Goal: Task Accomplishment & Management: Use online tool/utility

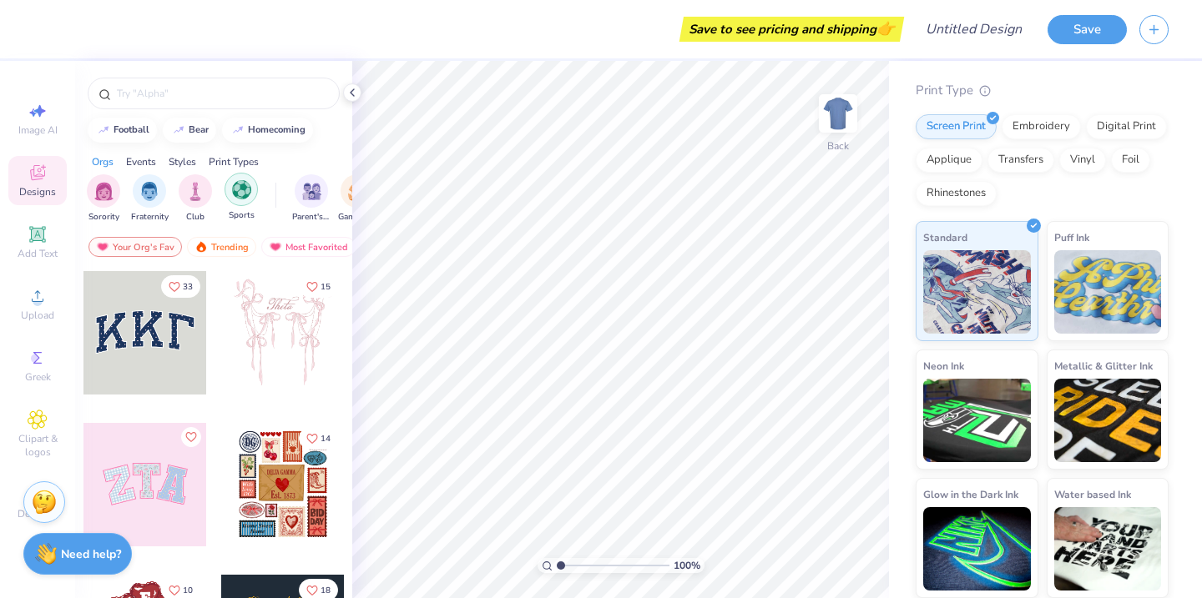
click at [245, 188] on img "filter for Sports" at bounding box center [241, 189] width 19 height 19
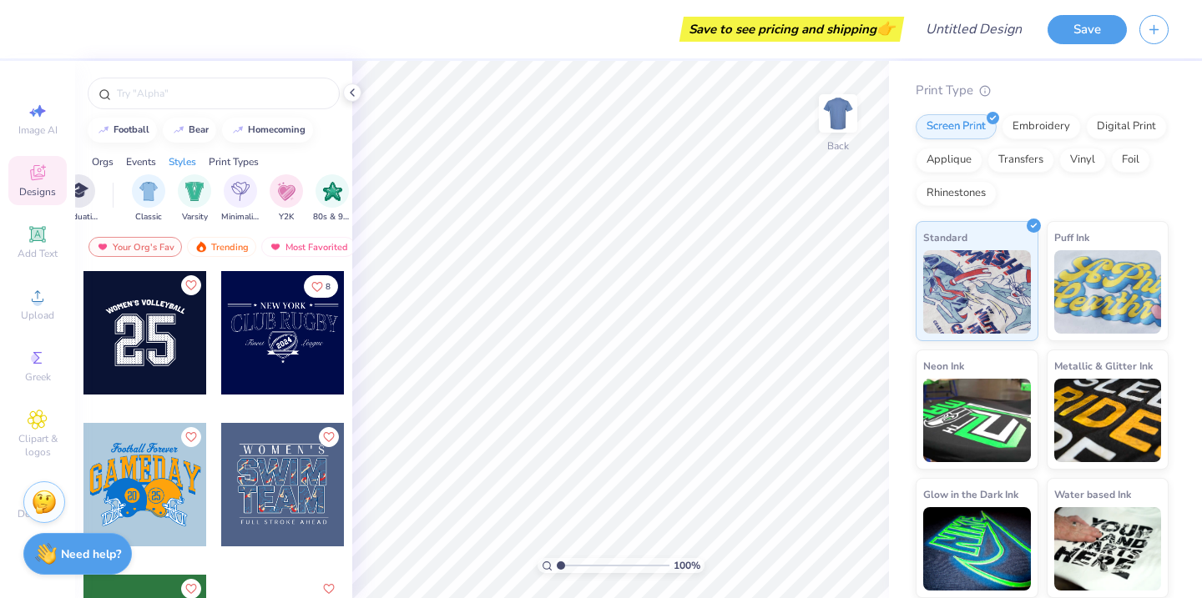
scroll to position [0, 845]
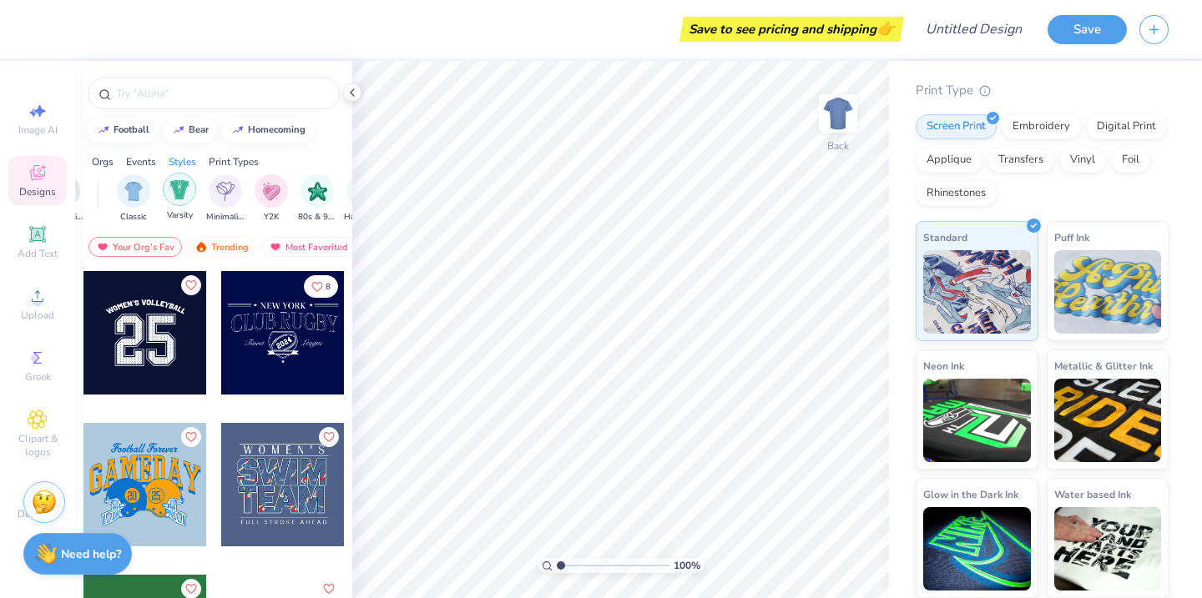
click at [179, 184] on img "filter for Varsity" at bounding box center [179, 189] width 19 height 19
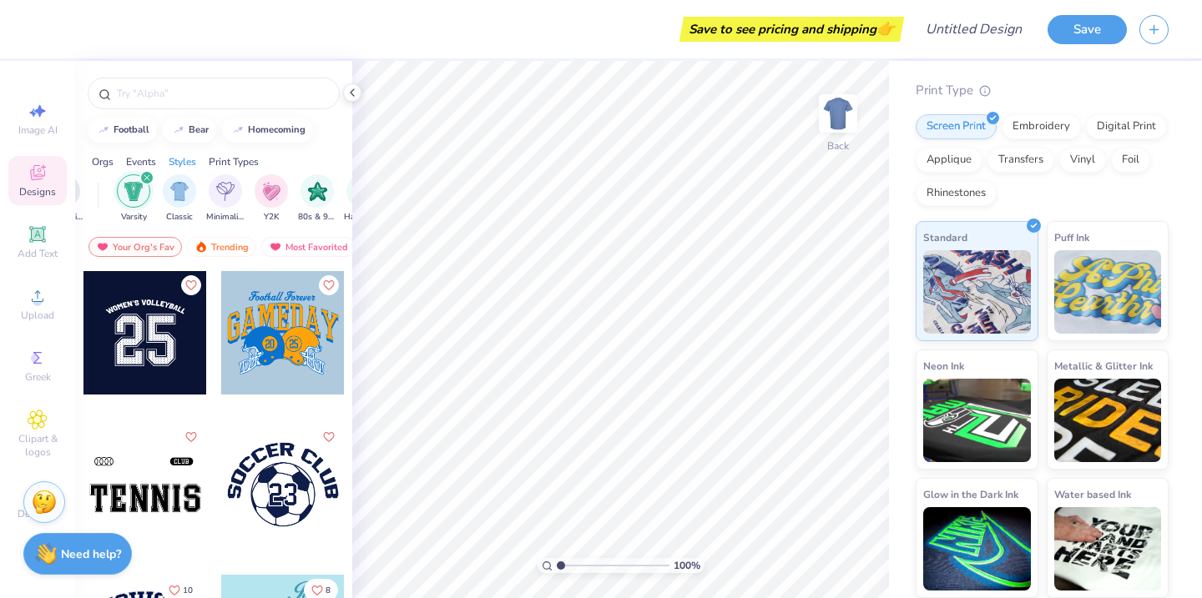
click at [146, 173] on div "filter for Varsity" at bounding box center [146, 177] width 15 height 15
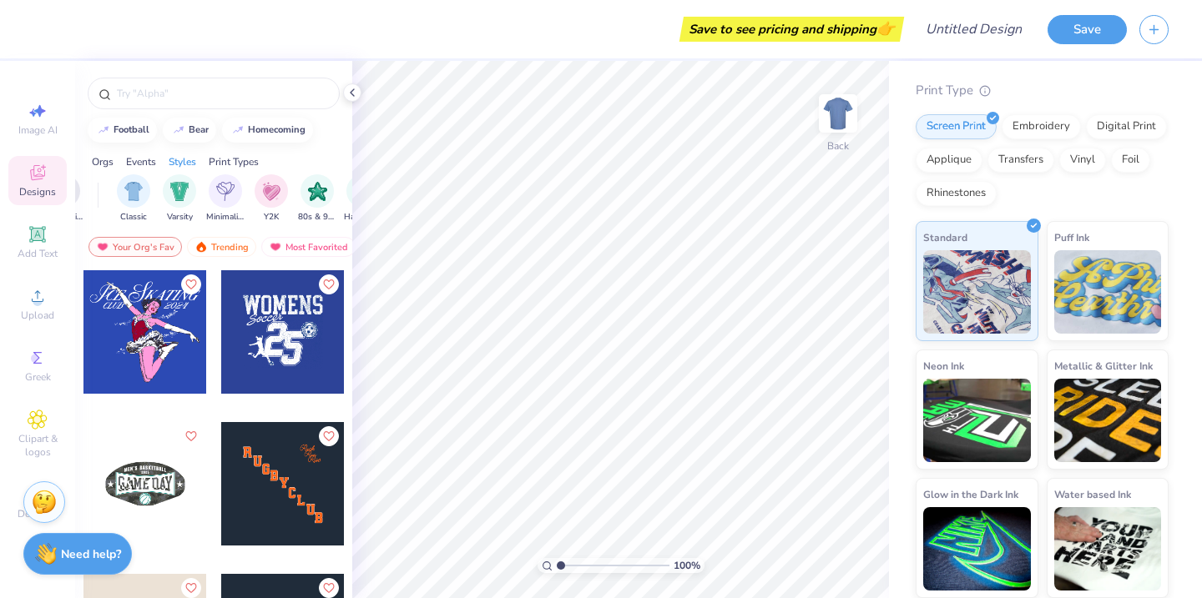
scroll to position [0, 0]
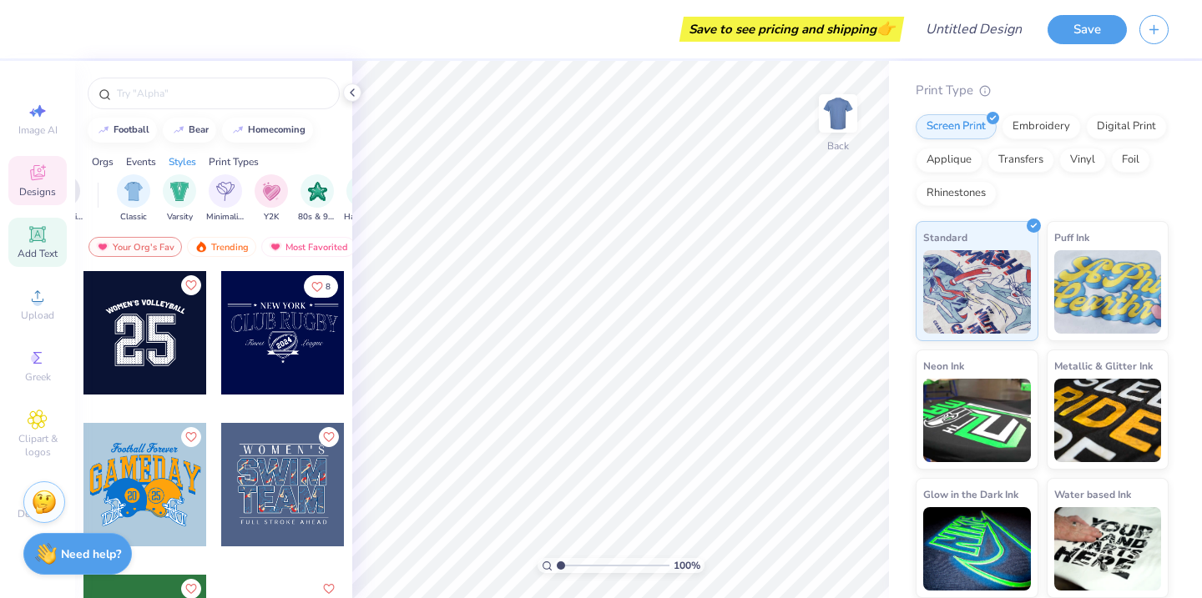
click at [40, 244] on icon at bounding box center [38, 235] width 20 height 20
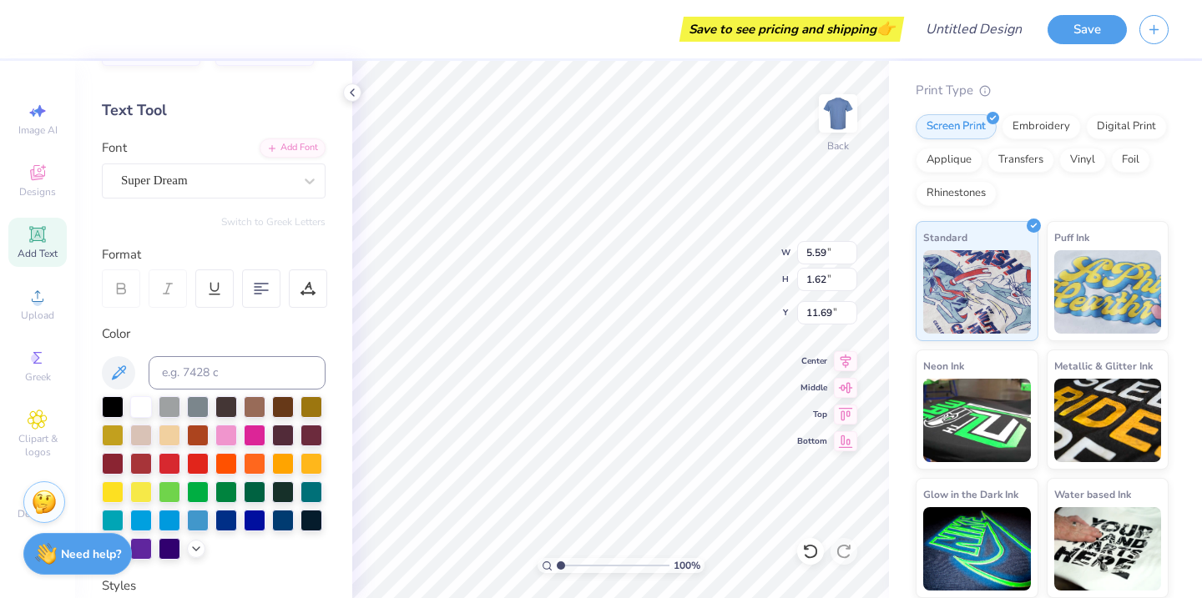
scroll to position [57, 0]
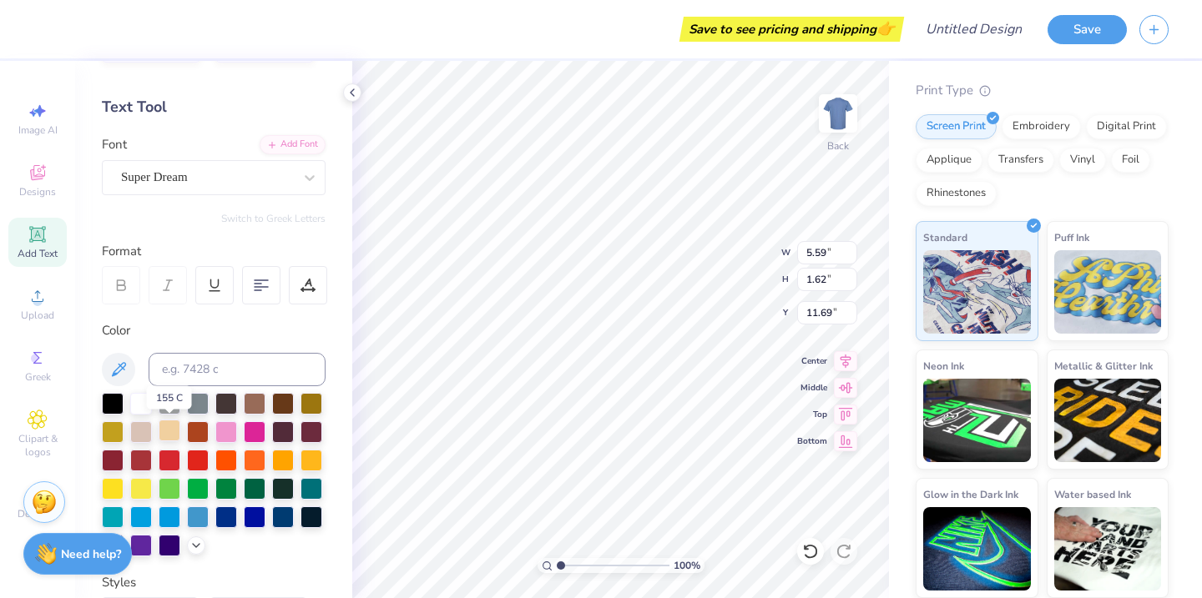
click at [164, 427] on div at bounding box center [170, 431] width 22 height 22
click at [31, 177] on icon at bounding box center [37, 172] width 15 height 15
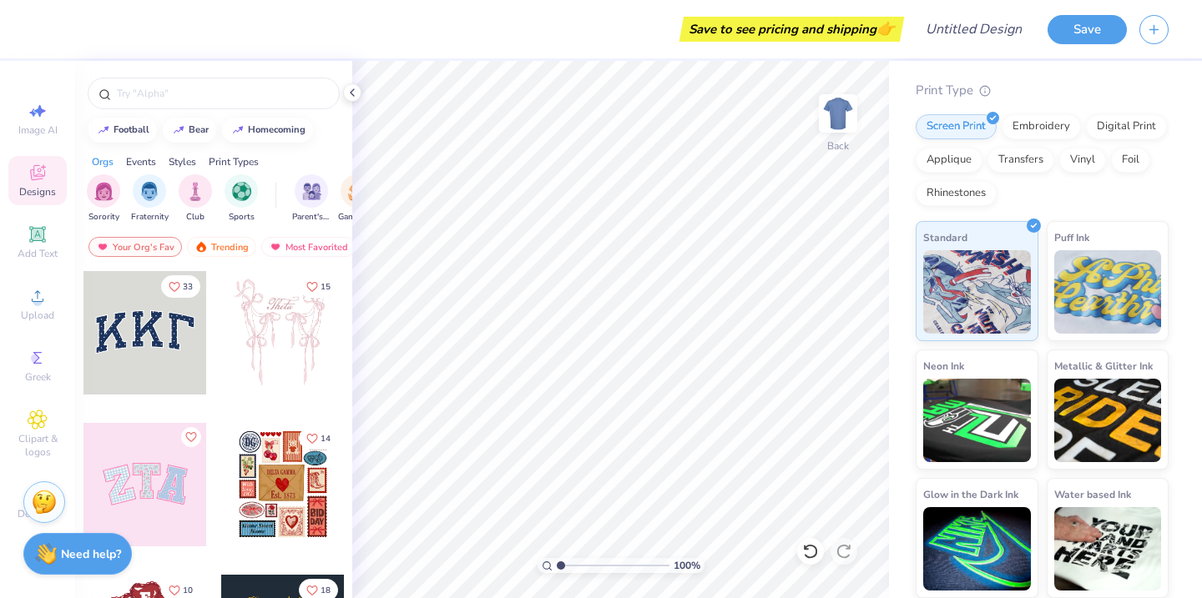
click at [179, 159] on div "Styles" at bounding box center [183, 161] width 28 height 15
click at [22, 510] on span "Decorate" at bounding box center [38, 513] width 40 height 13
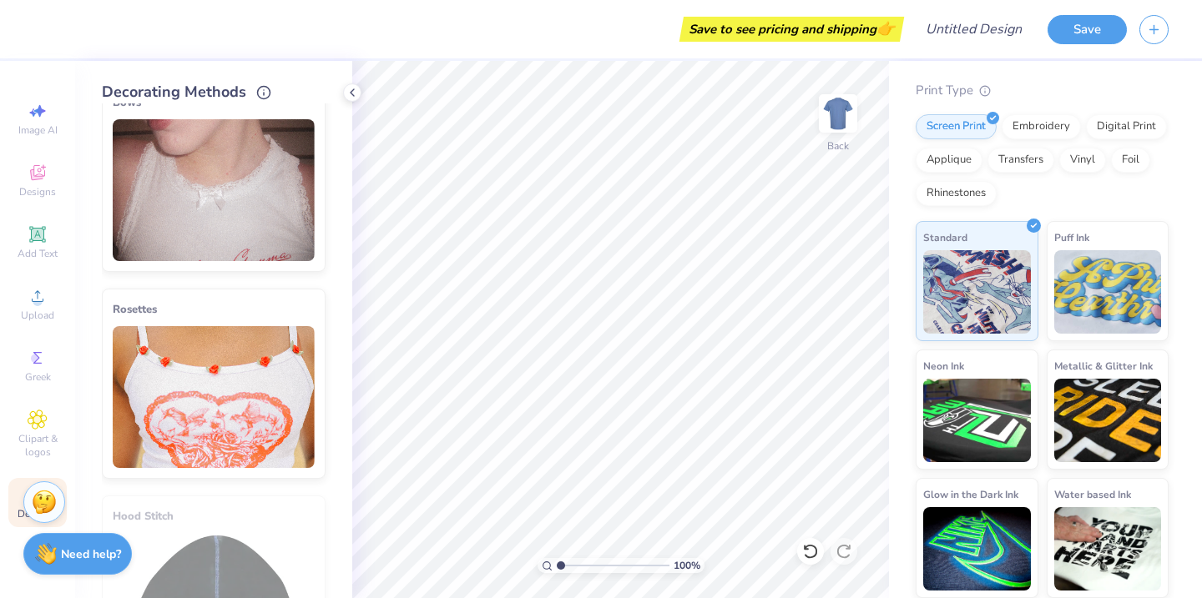
scroll to position [0, 0]
